Goal: Information Seeking & Learning: Check status

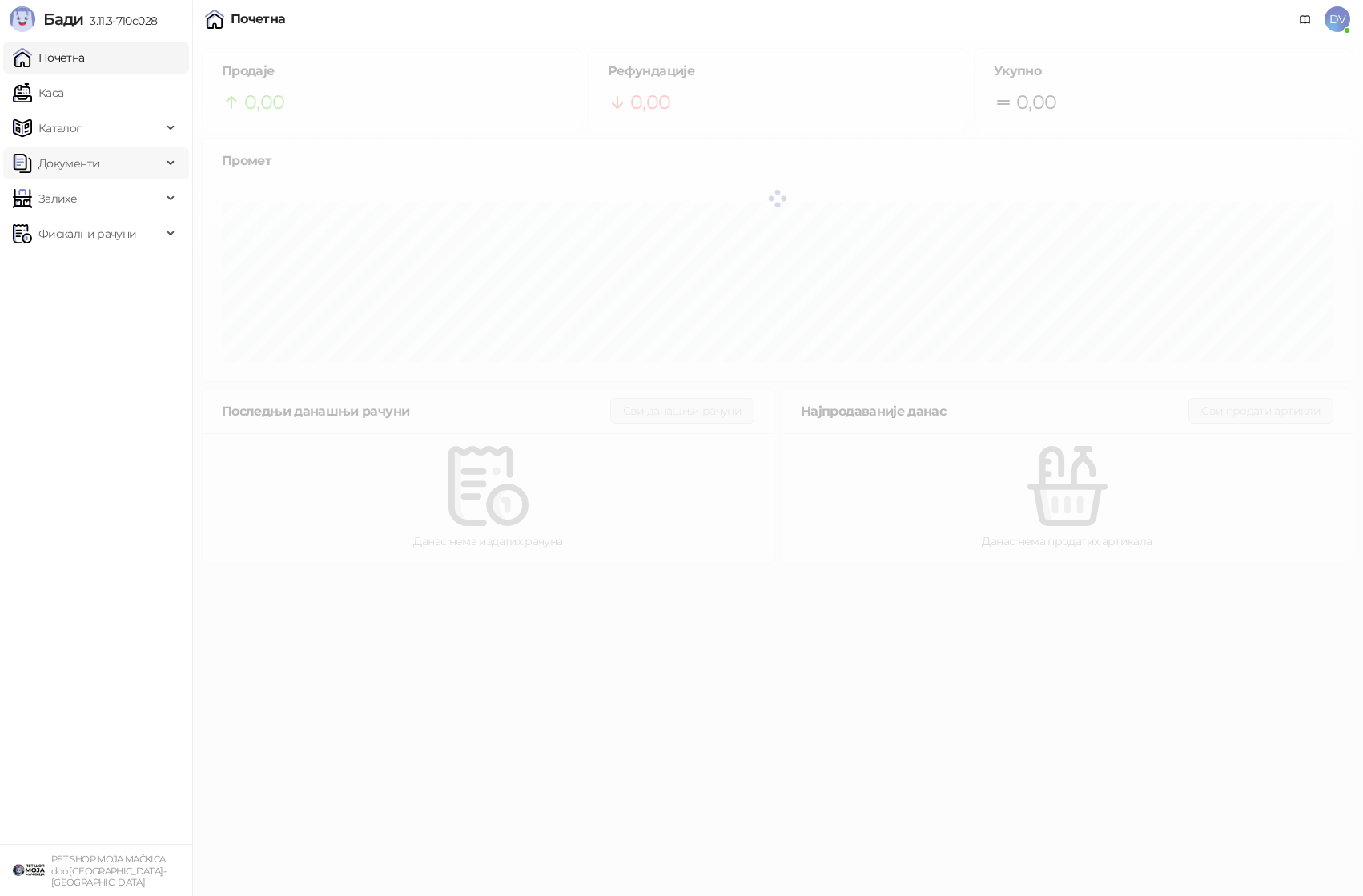
click at [126, 152] on span "Документи" at bounding box center [87, 163] width 149 height 32
click at [114, 209] on link "Улазни документи" at bounding box center [82, 198] width 128 height 32
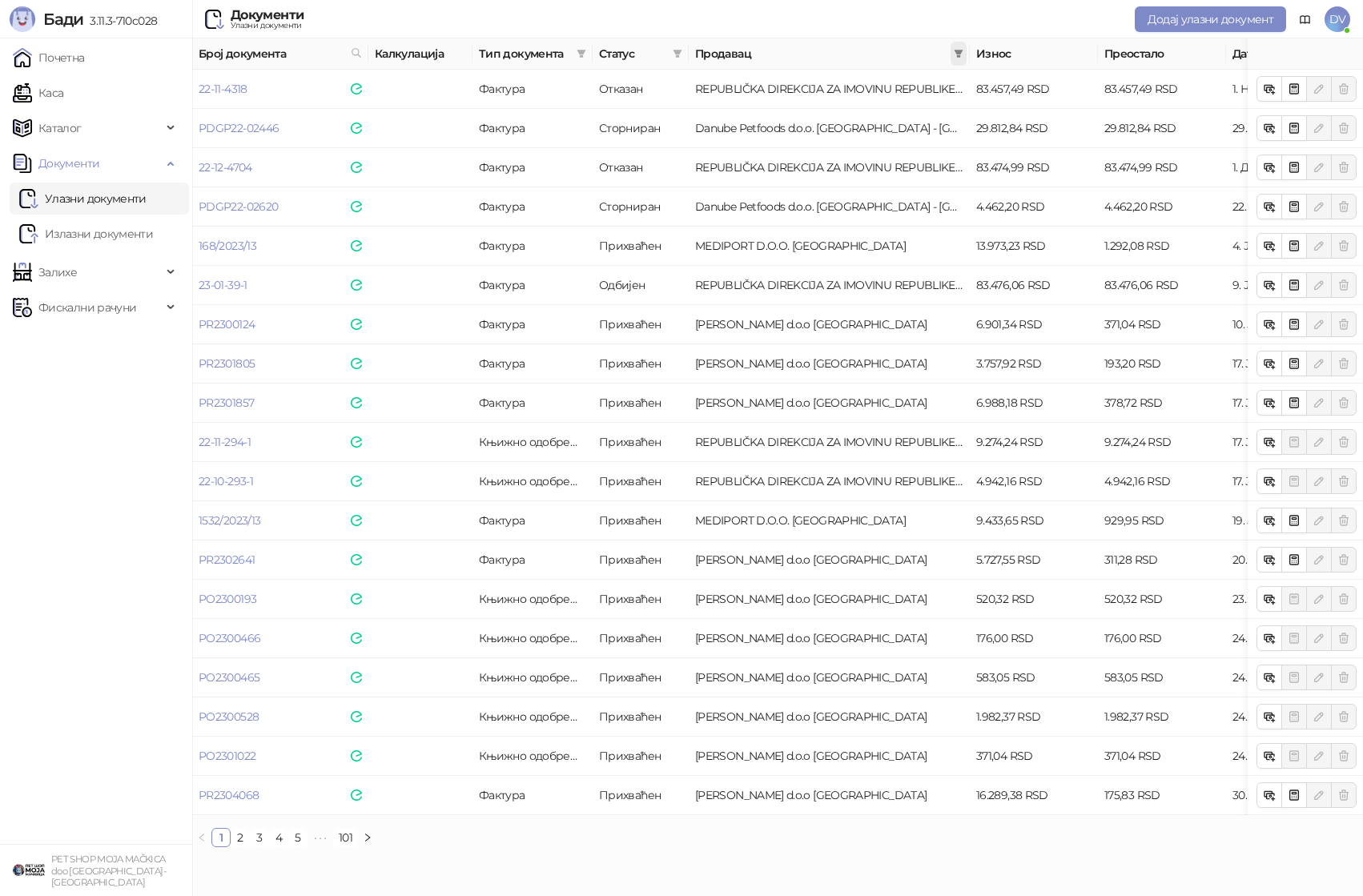
click at [959, 54] on icon "filter" at bounding box center [959, 53] width 10 height 10
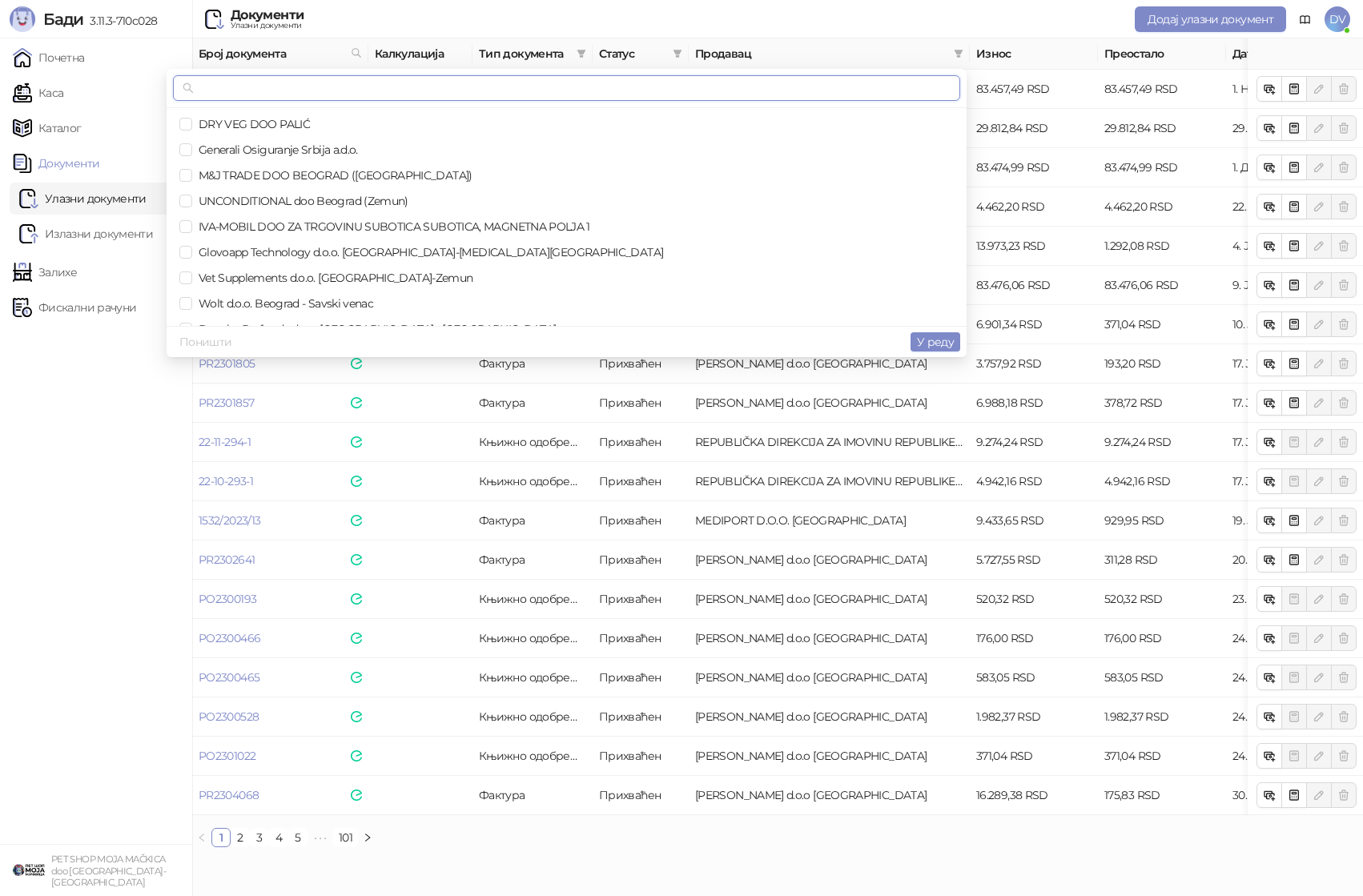
click at [863, 90] on input "text" at bounding box center [574, 87] width 754 height 17
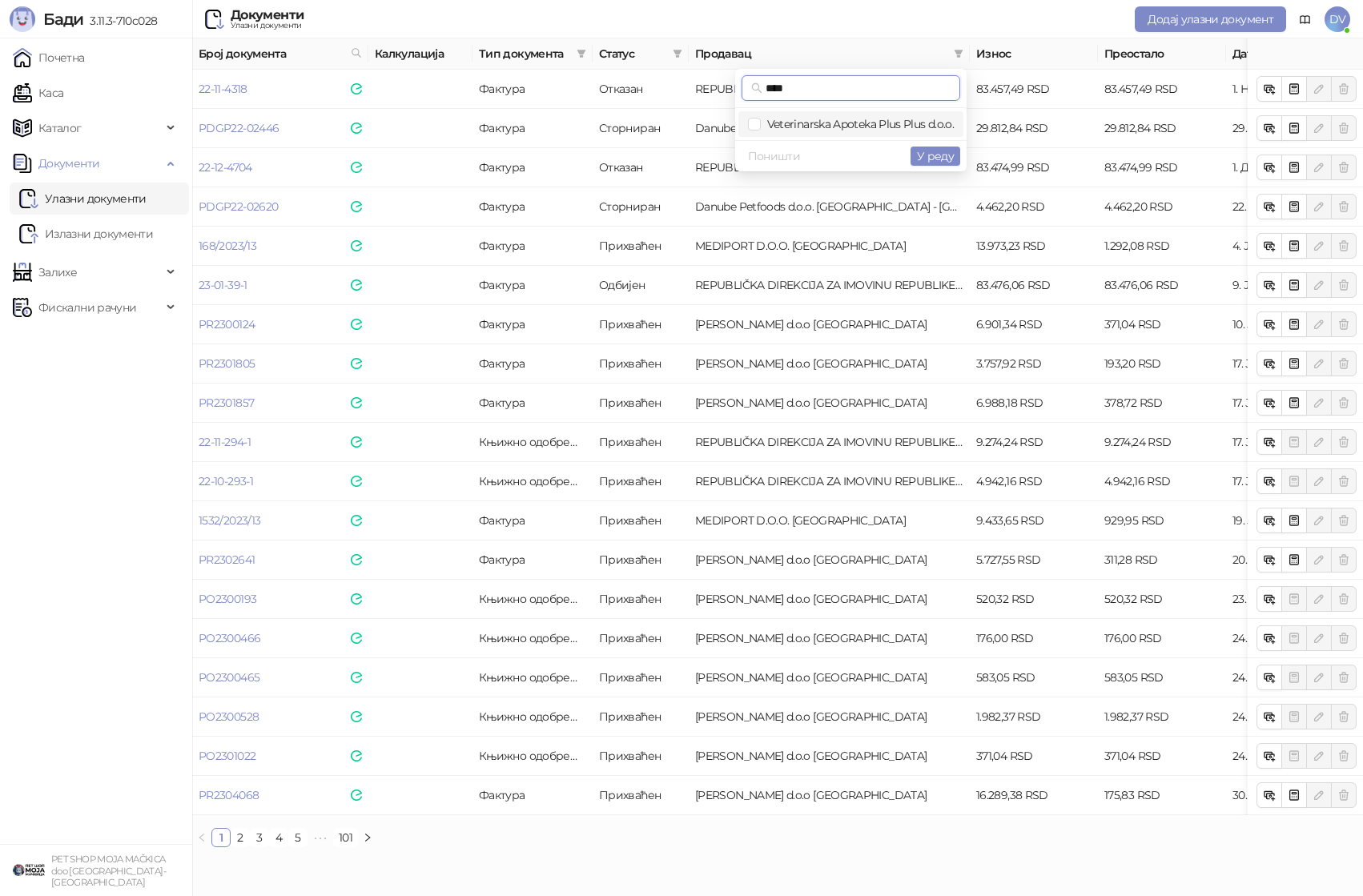
type input "****"
click at [876, 114] on li "Veterinarska Apoteka Plus Plus d.o.o." at bounding box center [850, 123] width 225 height 26
click at [921, 149] on span "У реду" at bounding box center [935, 156] width 37 height 15
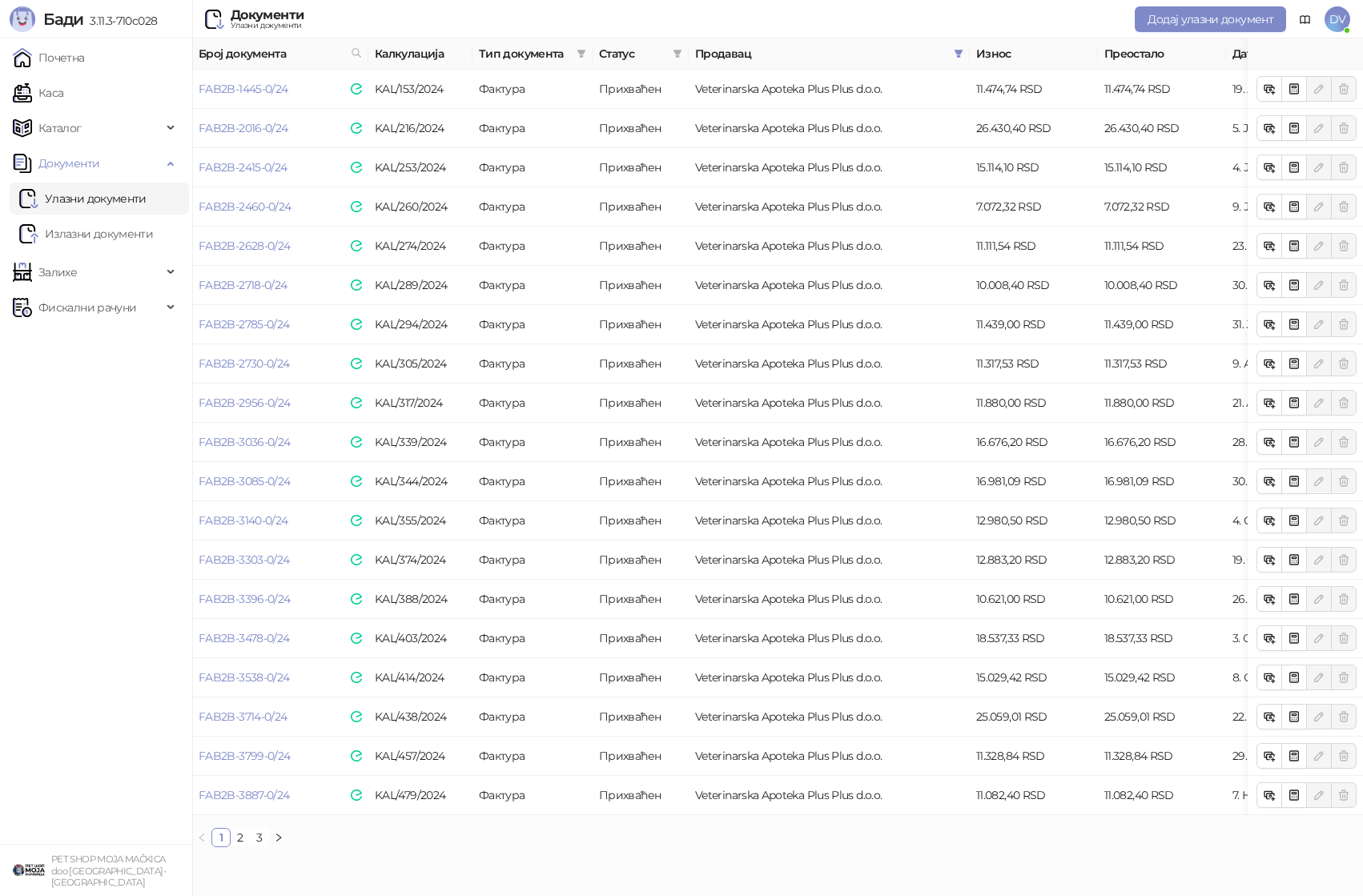
click at [258, 833] on link "3" at bounding box center [259, 837] width 17 height 17
click at [265, 794] on link "FA-12805-0/25" at bounding box center [235, 795] width 72 height 15
click at [249, 793] on link "FA-12805-0/25" at bounding box center [235, 795] width 72 height 15
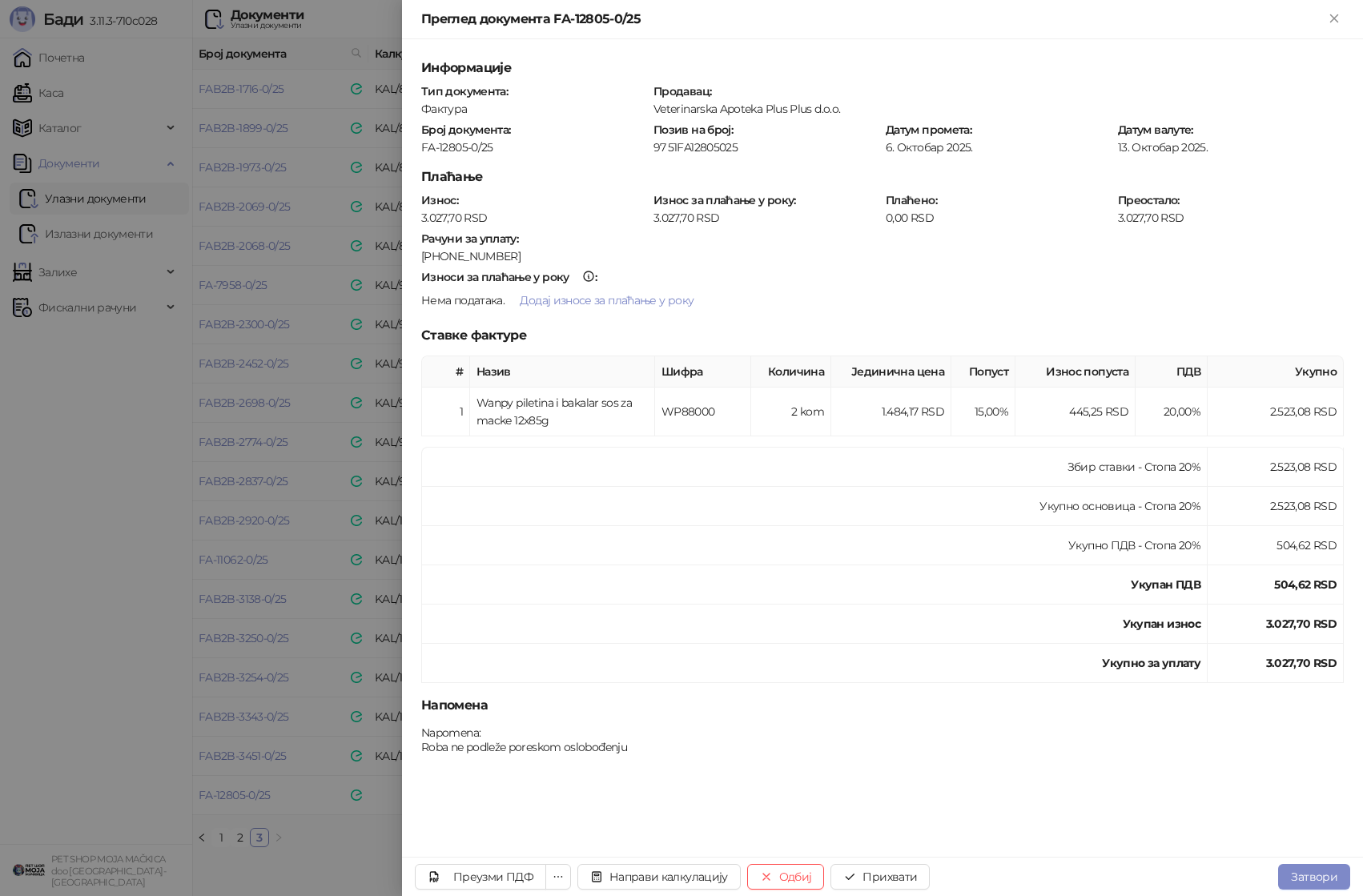
click at [278, 603] on div at bounding box center [682, 448] width 1363 height 896
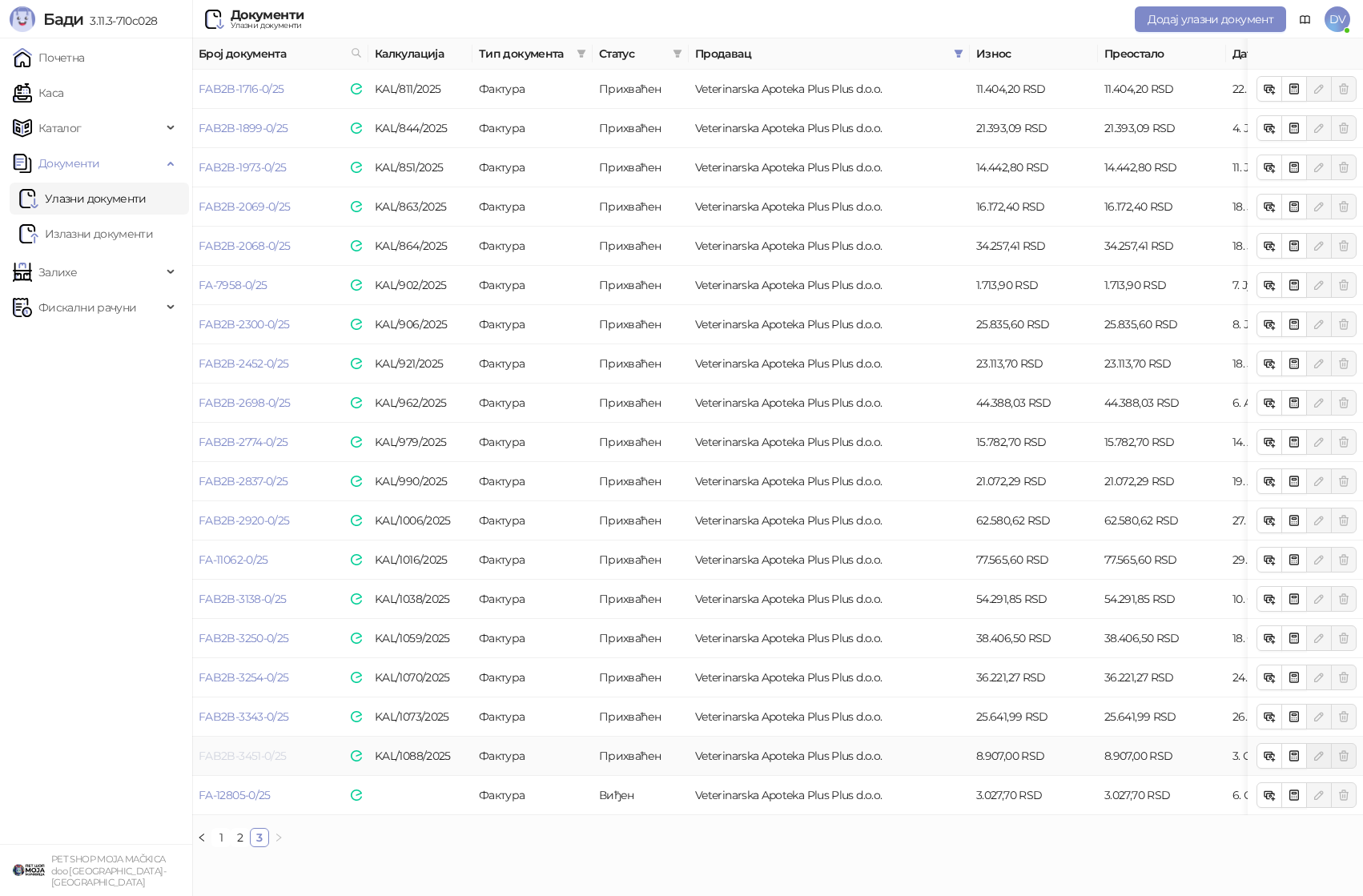
click at [267, 757] on link "FAB2B-3451-0/25" at bounding box center [242, 756] width 87 height 15
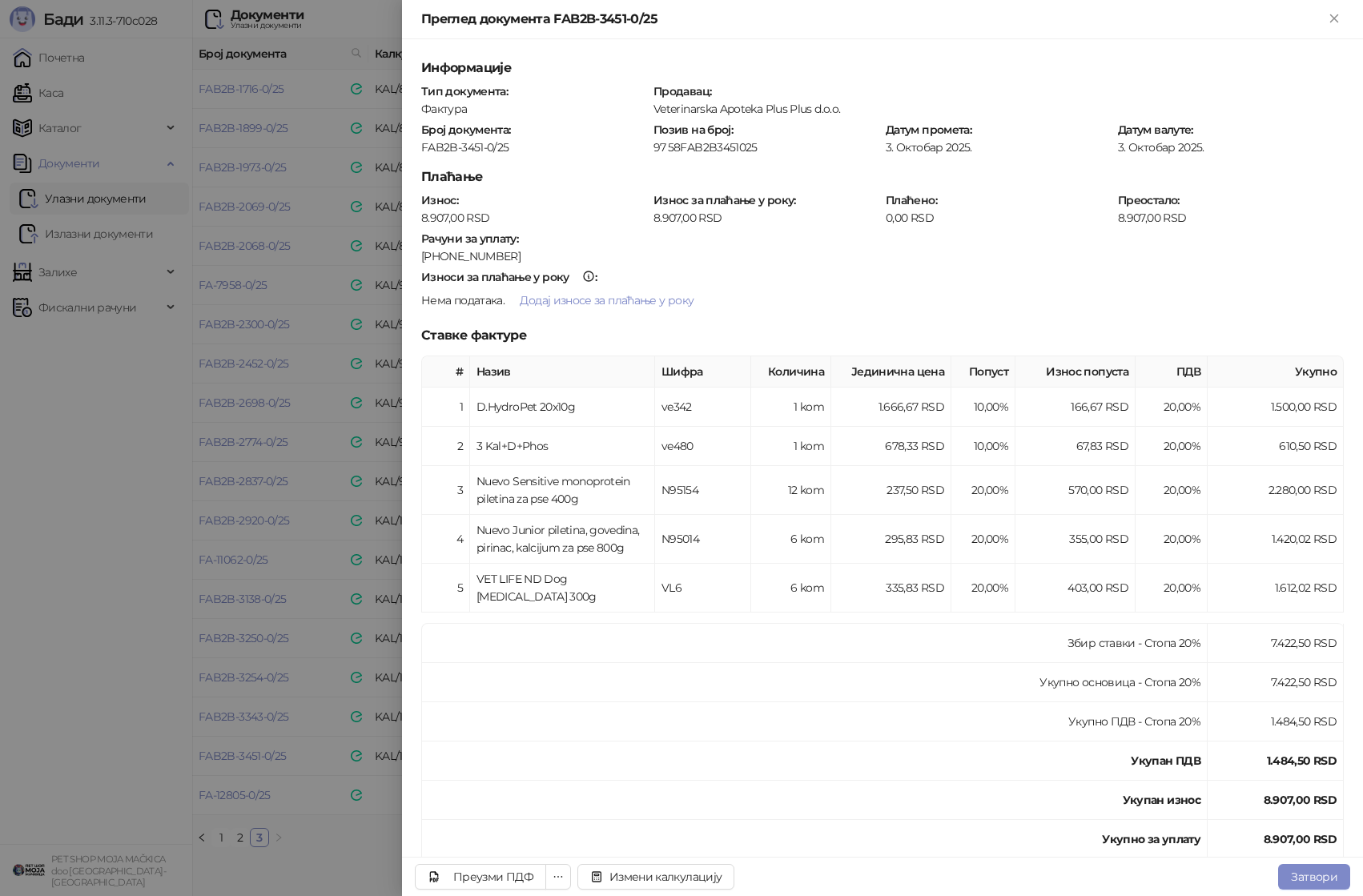
click at [235, 716] on div at bounding box center [682, 448] width 1363 height 896
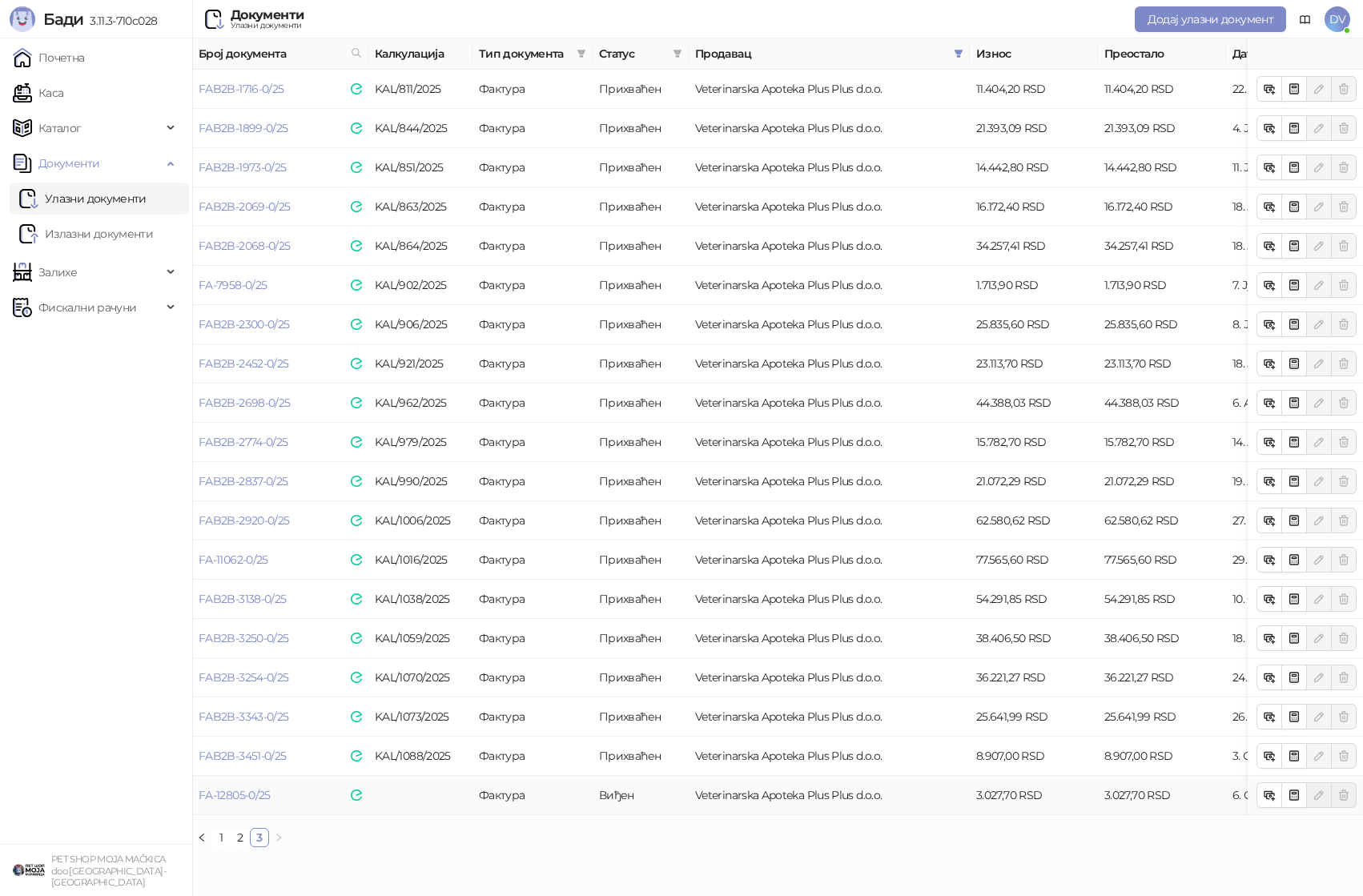
click at [244, 801] on td "FA-12805-0/25" at bounding box center [281, 796] width 176 height 39
click at [258, 793] on link "FA-12805-0/25" at bounding box center [235, 795] width 72 height 15
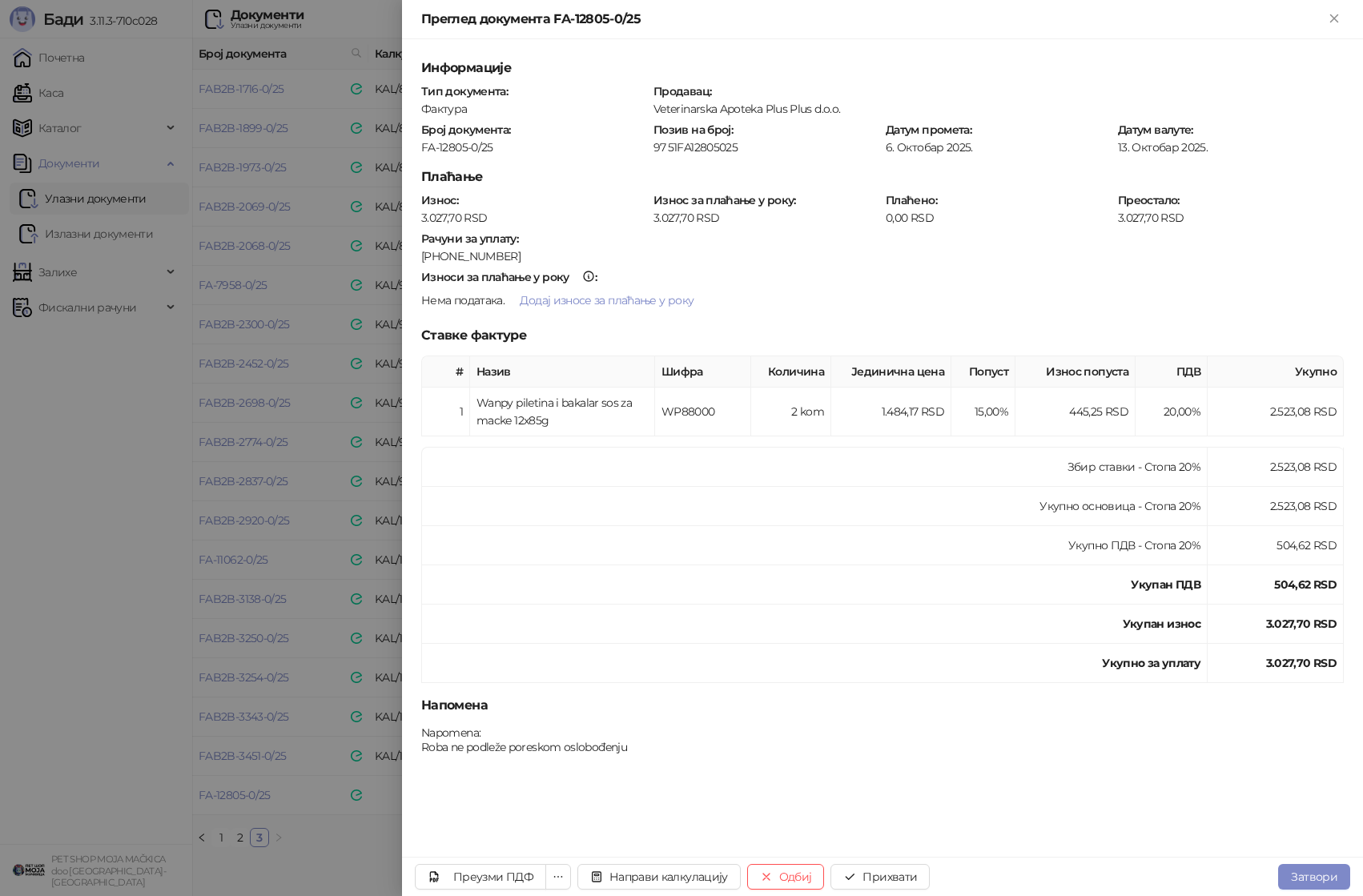
click at [334, 558] on div at bounding box center [682, 448] width 1363 height 896
